Goal: Find specific page/section: Find specific page/section

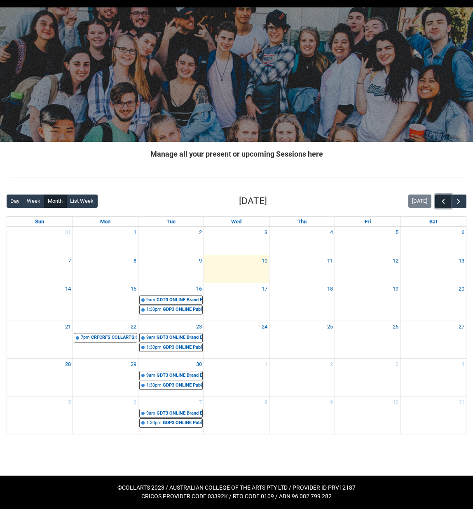
click at [450, 204] on button "button" at bounding box center [443, 202] width 16 height 14
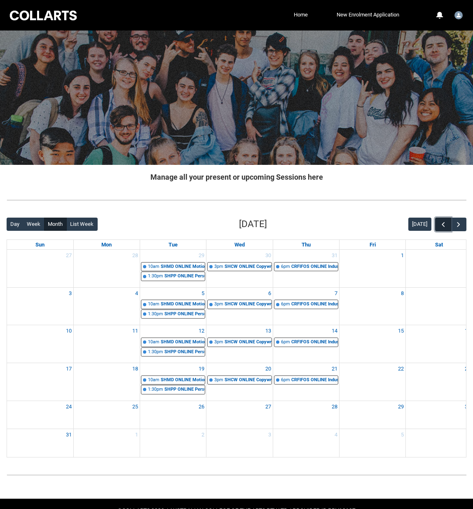
click at [444, 228] on span "button" at bounding box center [443, 225] width 8 height 8
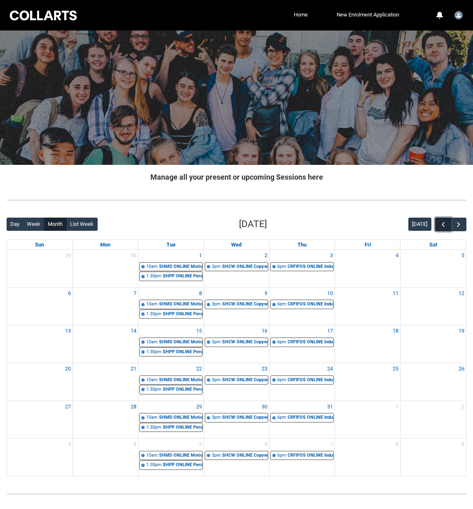
click at [443, 228] on span "button" at bounding box center [443, 225] width 8 height 8
click at [460, 228] on span "button" at bounding box center [459, 225] width 8 height 8
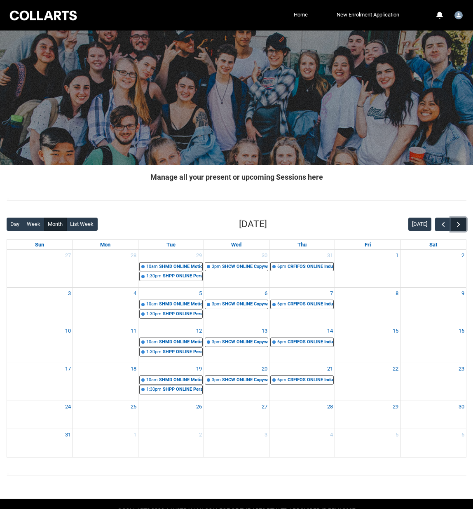
click at [460, 228] on span "button" at bounding box center [459, 225] width 8 height 8
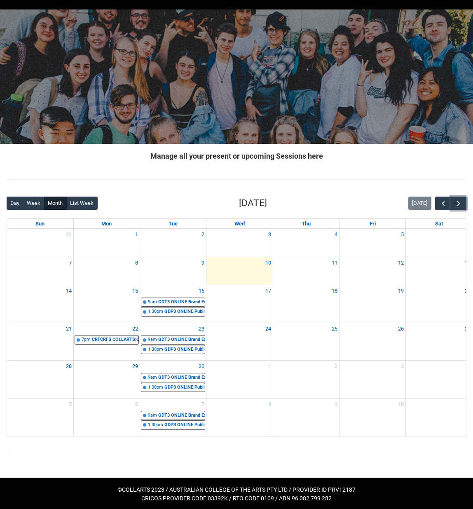
scroll to position [23, 0]
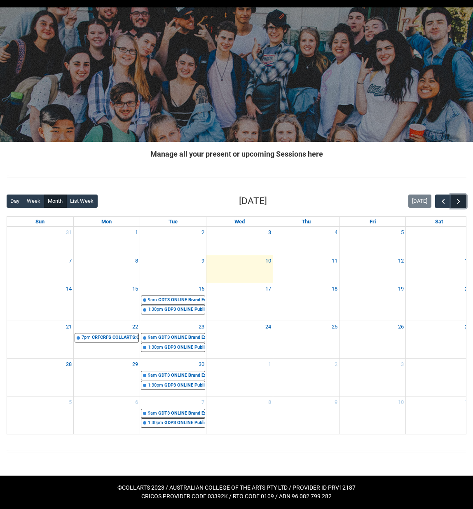
click at [460, 207] on button "button" at bounding box center [459, 202] width 16 height 14
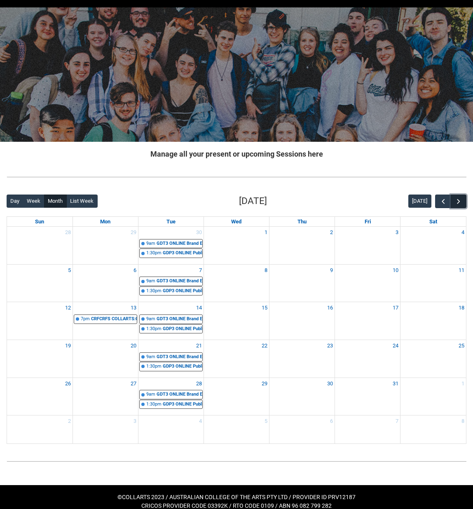
click at [456, 204] on span "button" at bounding box center [459, 201] width 8 height 8
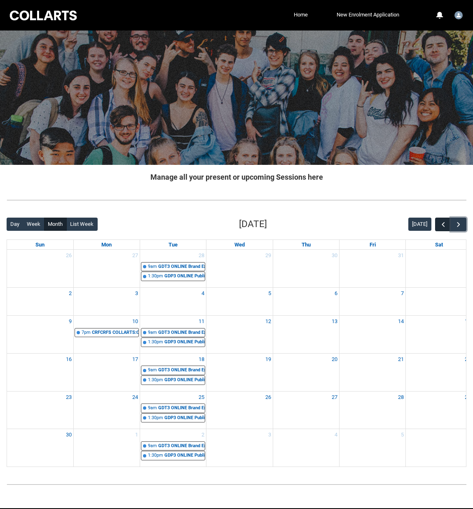
click at [457, 226] on span "button" at bounding box center [459, 225] width 8 height 8
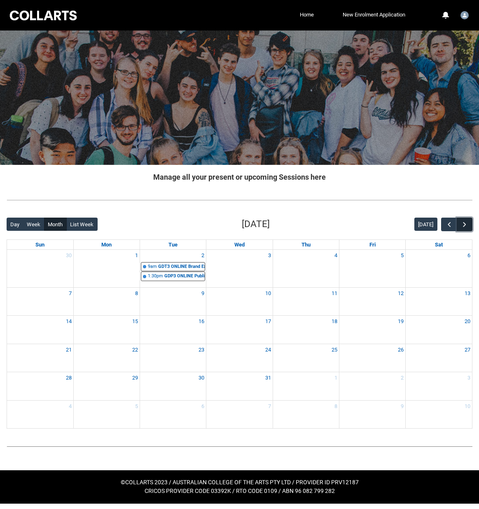
click at [462, 226] on span "button" at bounding box center [465, 225] width 8 height 8
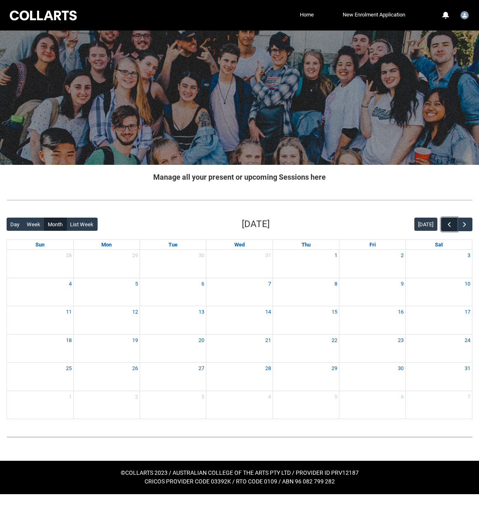
click at [448, 228] on span "button" at bounding box center [450, 225] width 8 height 8
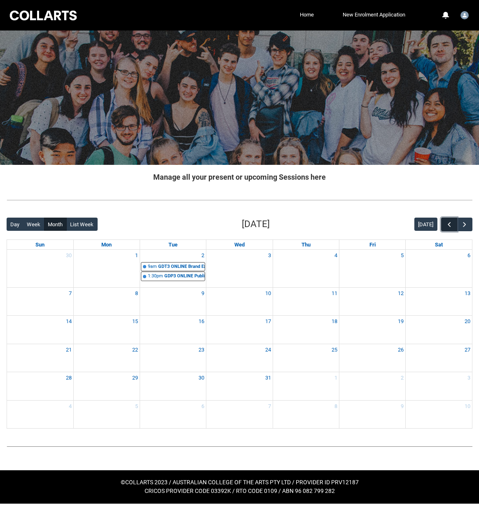
click at [448, 228] on span "button" at bounding box center [450, 225] width 8 height 8
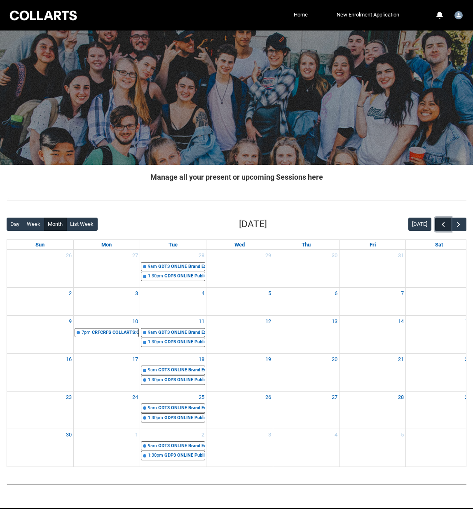
click at [448, 228] on button "button" at bounding box center [443, 225] width 16 height 14
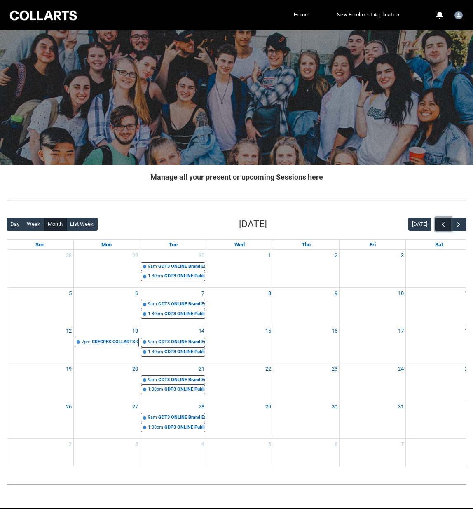
click at [448, 228] on button "button" at bounding box center [443, 225] width 16 height 14
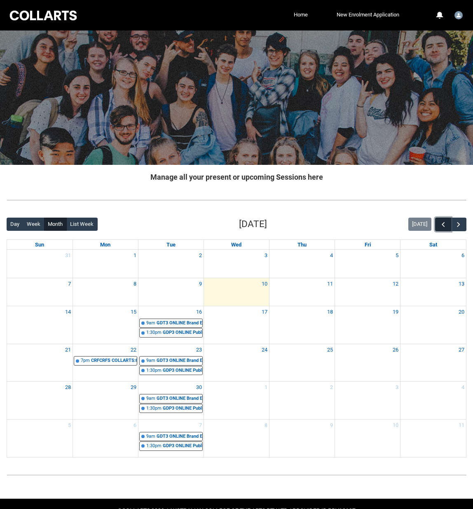
click at [448, 228] on button "button" at bounding box center [443, 225] width 16 height 14
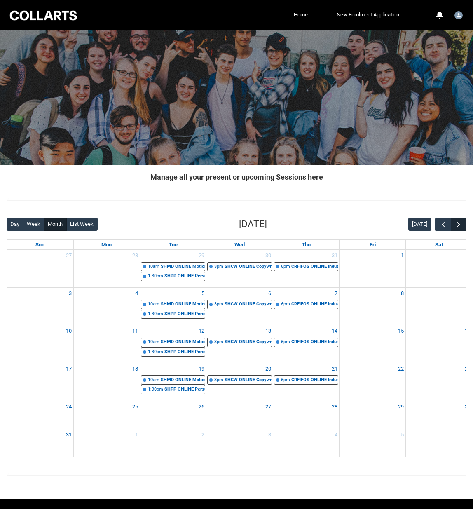
drag, startPoint x: 470, startPoint y: 232, endPoint x: 462, endPoint y: 230, distance: 8.7
click at [470, 232] on div "Back Loading... This page should update in a few seconds... Day Week Month List…" at bounding box center [236, 338] width 473 height 254
click at [462, 230] on button "button" at bounding box center [459, 225] width 16 height 14
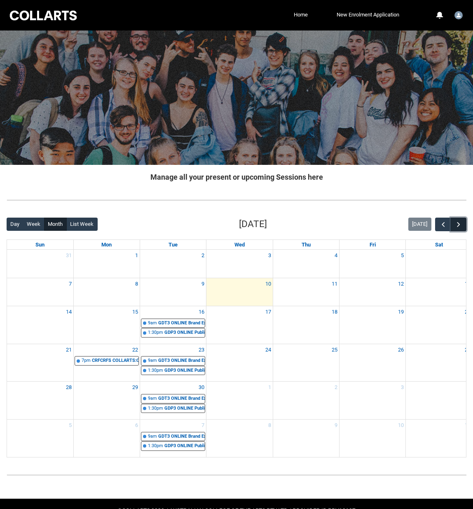
click at [462, 230] on button "button" at bounding box center [459, 225] width 16 height 14
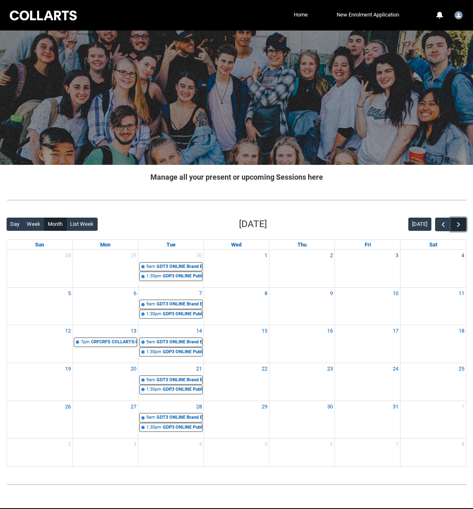
click at [462, 230] on button "button" at bounding box center [459, 225] width 16 height 14
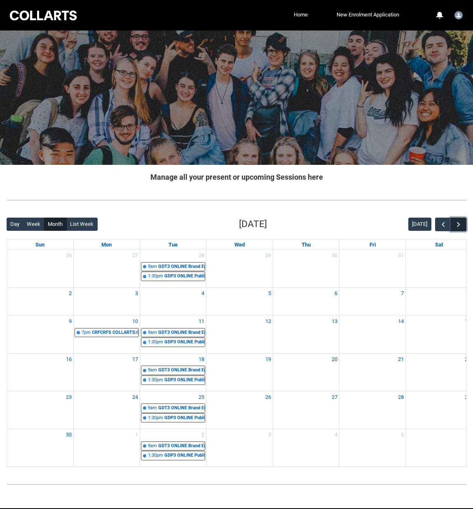
click at [462, 230] on button "button" at bounding box center [459, 225] width 16 height 14
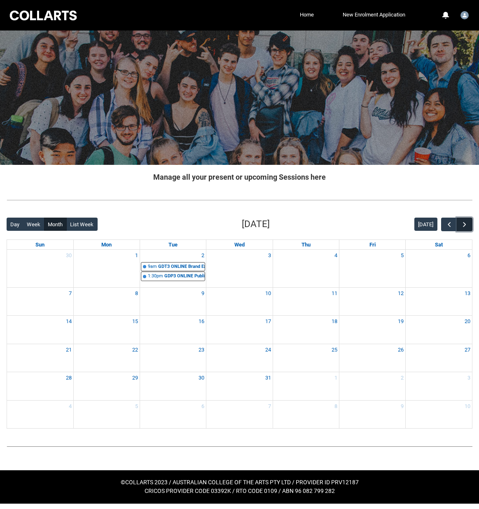
click at [462, 230] on button "button" at bounding box center [465, 225] width 16 height 14
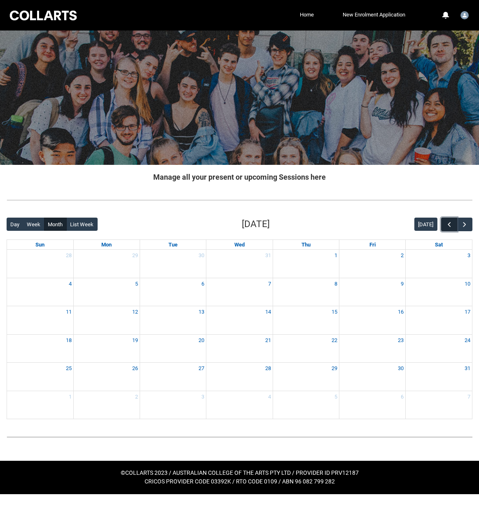
click at [448, 221] on span "button" at bounding box center [450, 225] width 8 height 8
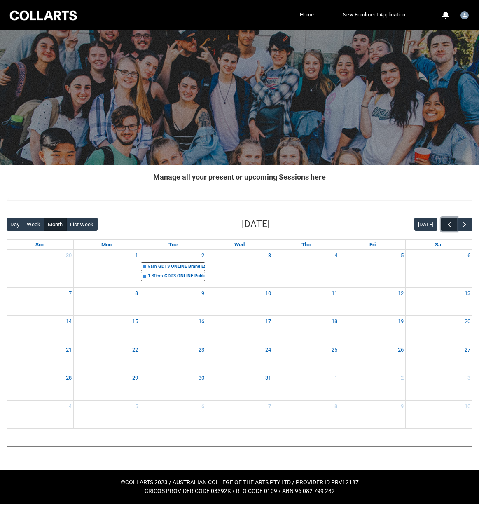
click at [448, 221] on span "button" at bounding box center [450, 225] width 8 height 8
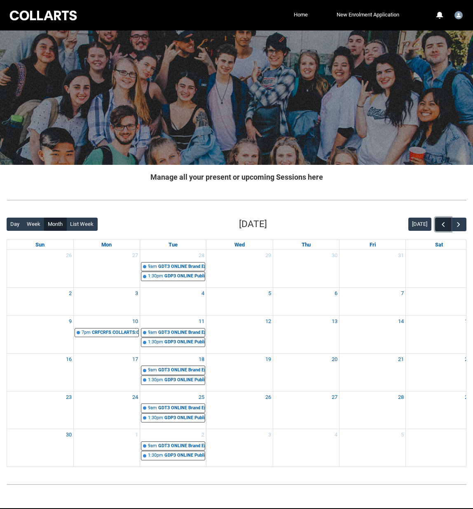
click at [448, 221] on button "button" at bounding box center [443, 225] width 16 height 14
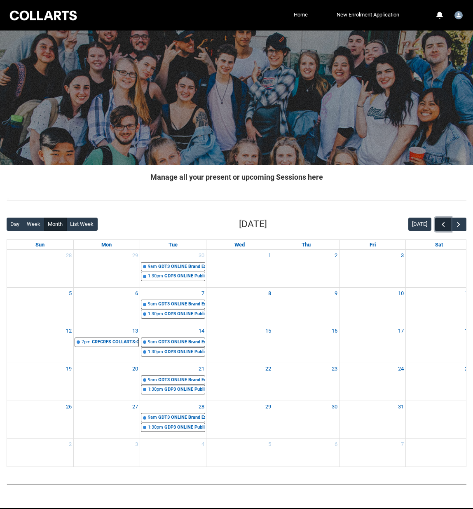
click at [448, 221] on button "button" at bounding box center [443, 225] width 16 height 14
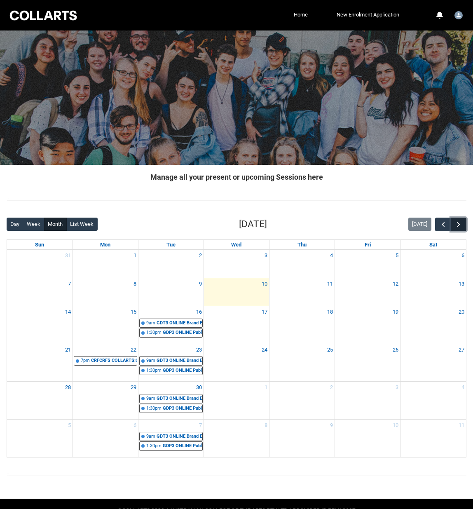
click at [462, 222] on span "button" at bounding box center [459, 225] width 8 height 8
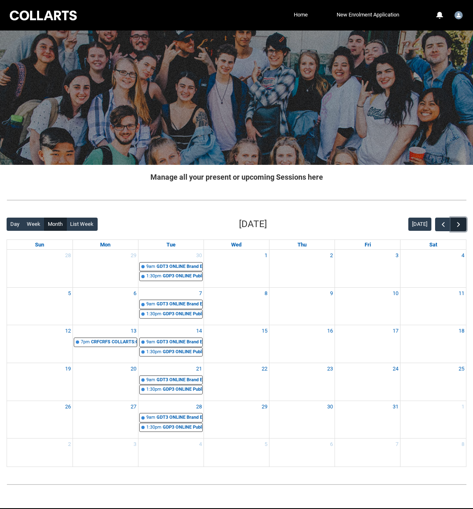
click at [462, 222] on span "button" at bounding box center [459, 225] width 8 height 8
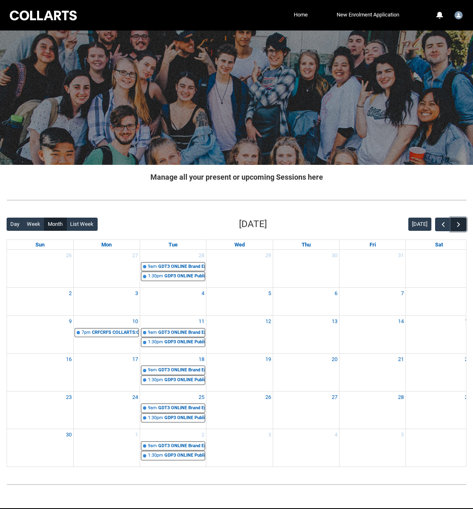
click at [462, 222] on span "button" at bounding box center [459, 225] width 8 height 8
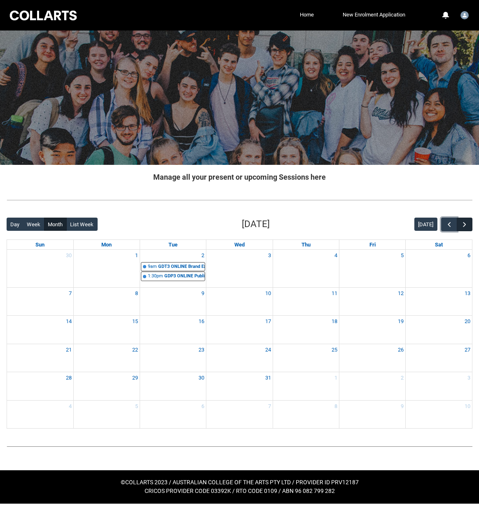
drag, startPoint x: 444, startPoint y: 226, endPoint x: 458, endPoint y: 223, distance: 14.6
click at [444, 226] on button "button" at bounding box center [450, 225] width 16 height 14
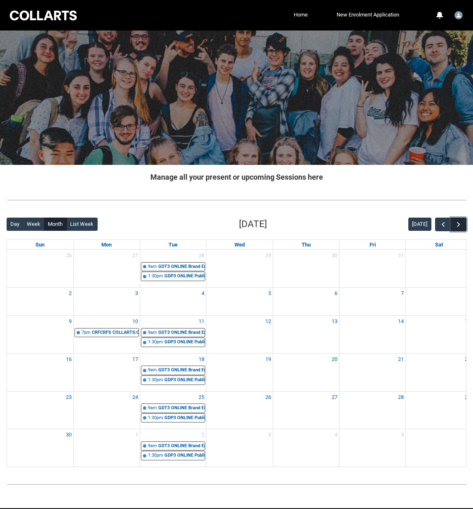
click at [465, 223] on button "button" at bounding box center [459, 225] width 16 height 14
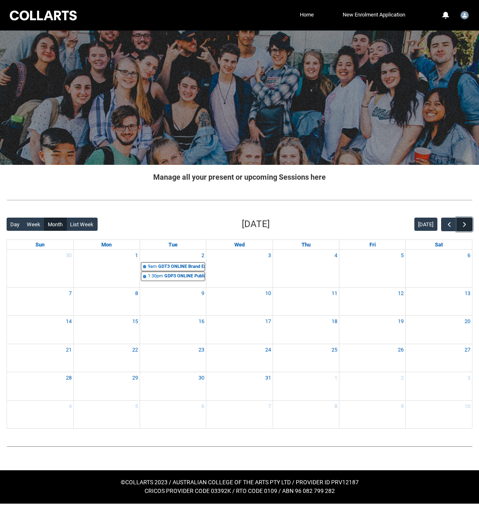
click at [465, 223] on span "button" at bounding box center [465, 225] width 8 height 8
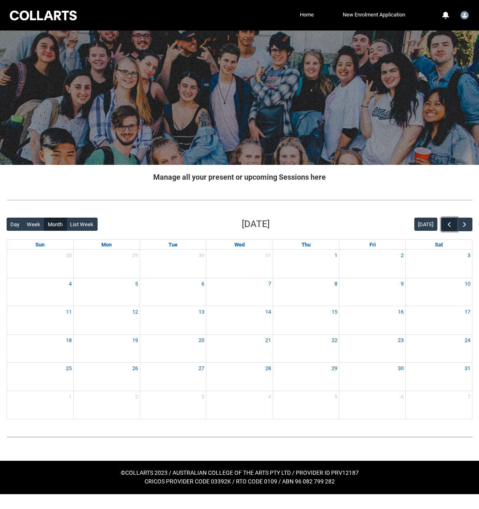
click at [455, 225] on button "button" at bounding box center [450, 225] width 16 height 14
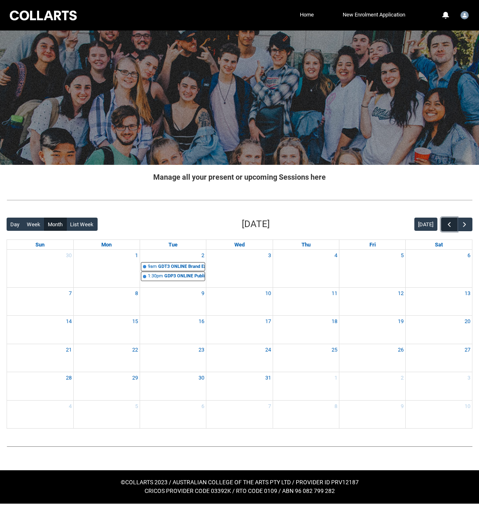
click at [453, 226] on span "button" at bounding box center [450, 225] width 8 height 8
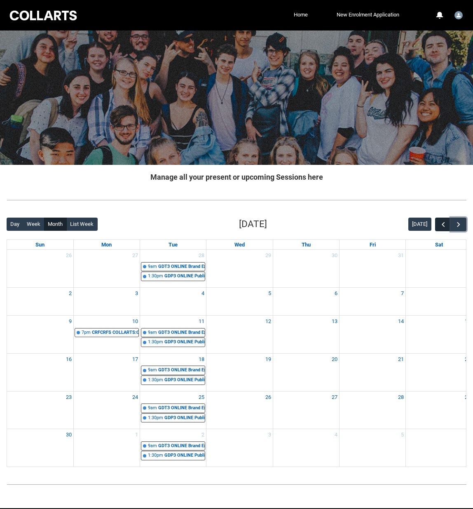
click at [452, 226] on button "button" at bounding box center [459, 225] width 16 height 14
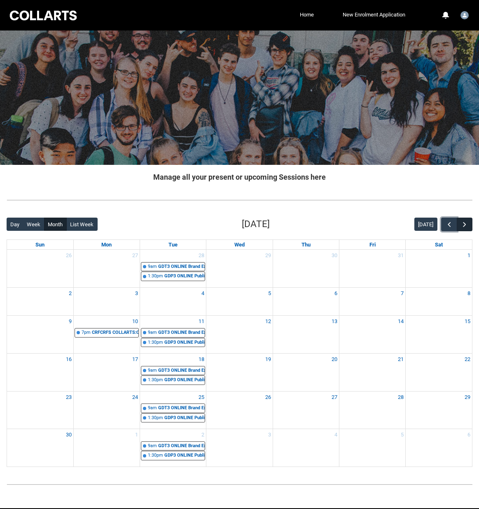
click at [452, 227] on span "button" at bounding box center [450, 225] width 8 height 8
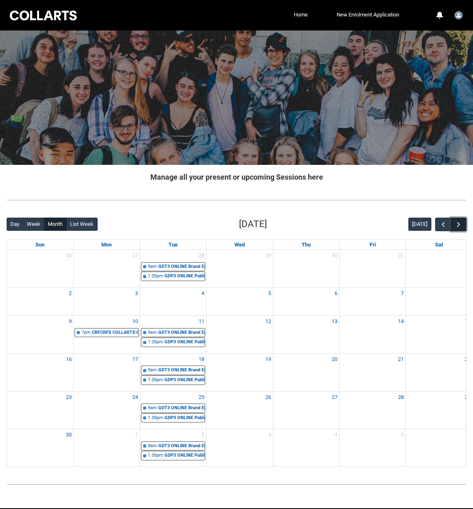
click at [452, 227] on button "button" at bounding box center [459, 225] width 16 height 14
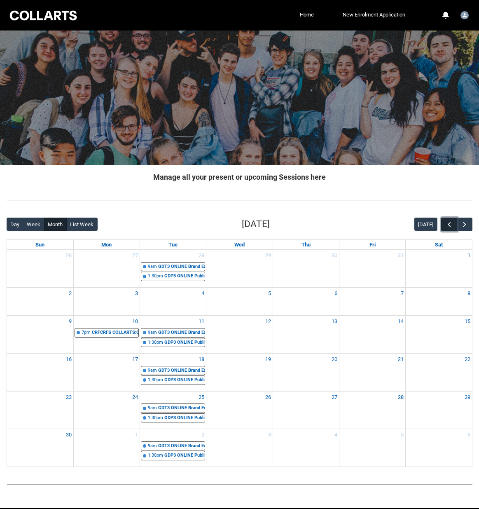
drag, startPoint x: 452, startPoint y: 227, endPoint x: 450, endPoint y: 223, distance: 4.2
click at [451, 227] on span "button" at bounding box center [450, 225] width 8 height 8
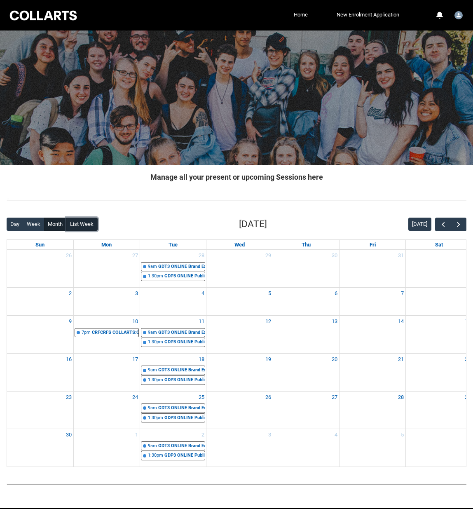
click at [91, 231] on button "List Week" at bounding box center [81, 224] width 31 height 13
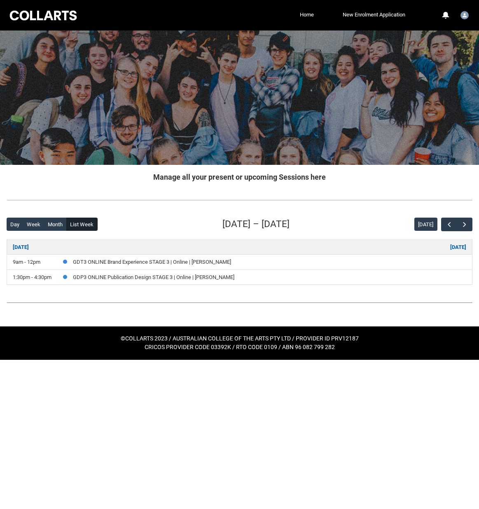
click at [55, 214] on div "Back Loading... This page should update in a few seconds... Day Week Month List…" at bounding box center [239, 251] width 479 height 81
click at [11, 221] on button "Day" at bounding box center [15, 224] width 17 height 13
